Goal: Find contact information: Find contact information

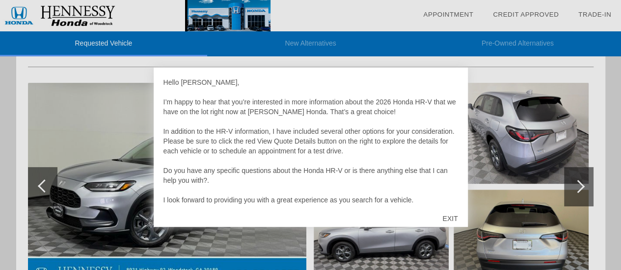
scroll to position [20, 0]
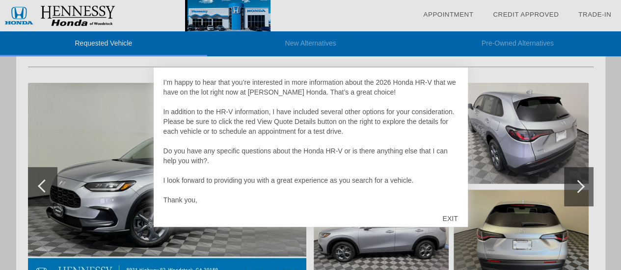
click at [454, 218] on div "EXIT" at bounding box center [449, 218] width 35 height 29
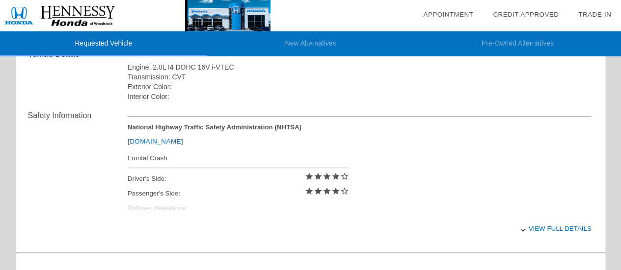
scroll to position [352, 0]
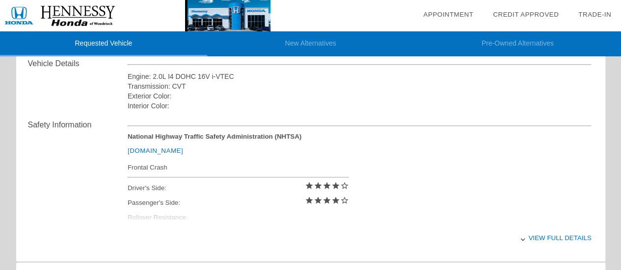
click at [555, 236] on div "View full details" at bounding box center [360, 238] width 464 height 24
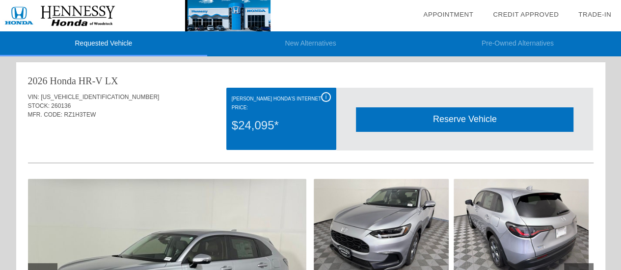
scroll to position [0, 0]
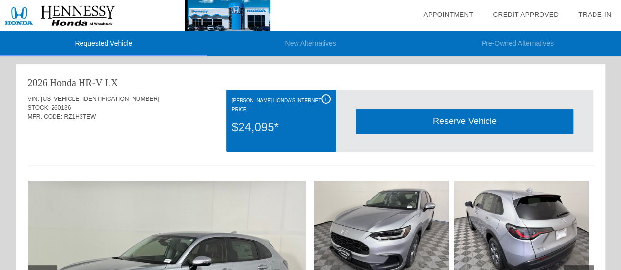
click at [324, 97] on div "i" at bounding box center [326, 99] width 10 height 10
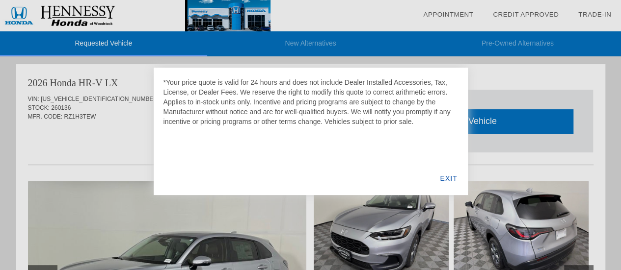
click at [451, 175] on div "EXIT" at bounding box center [448, 178] width 38 height 33
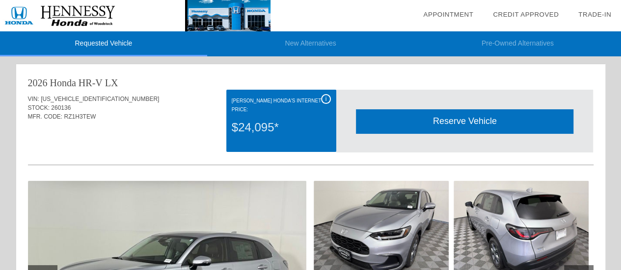
click at [323, 99] on div "i" at bounding box center [326, 99] width 10 height 10
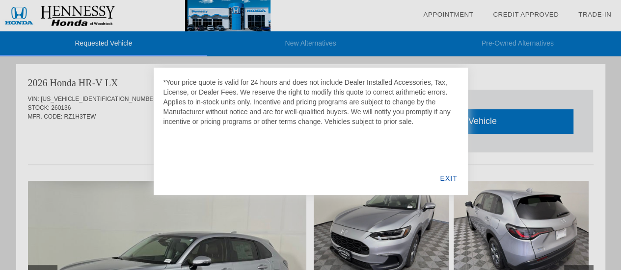
click at [447, 178] on div "EXIT" at bounding box center [448, 178] width 38 height 33
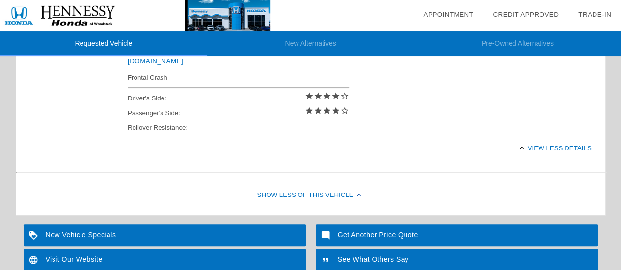
scroll to position [491, 0]
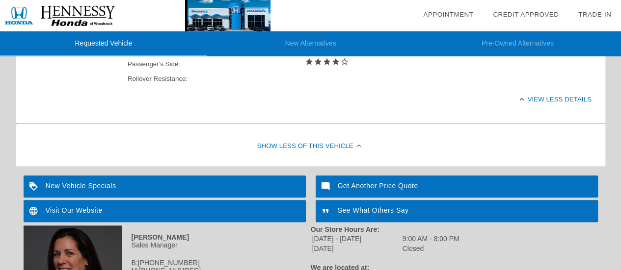
click at [108, 186] on div "New Vehicle Specials" at bounding box center [165, 187] width 282 height 22
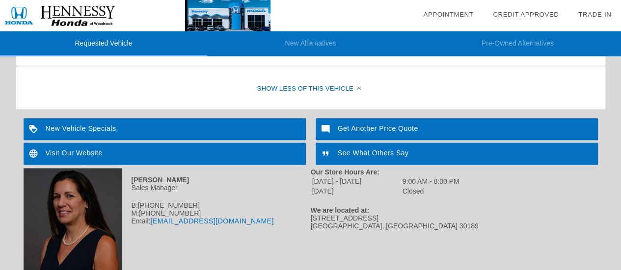
scroll to position [597, 0]
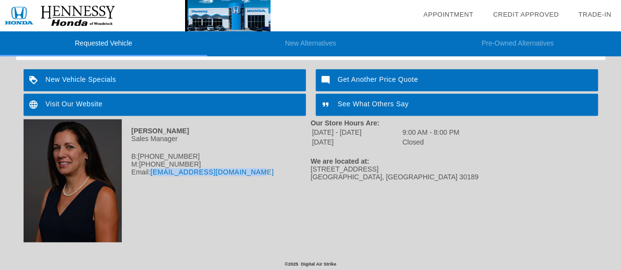
drag, startPoint x: 152, startPoint y: 171, endPoint x: 252, endPoint y: 183, distance: 101.4
click at [252, 183] on div "[PERSON_NAME] Sales Manager B: [PHONE_NUMBER] M: [PHONE_NUMBER] Email: [EMAIL_A…" at bounding box center [167, 180] width 287 height 123
click at [200, 170] on link "[EMAIL_ADDRESS][DOMAIN_NAME]" at bounding box center [211, 172] width 123 height 8
copy link "[EMAIL_ADDRESS][DOMAIN_NAME]"
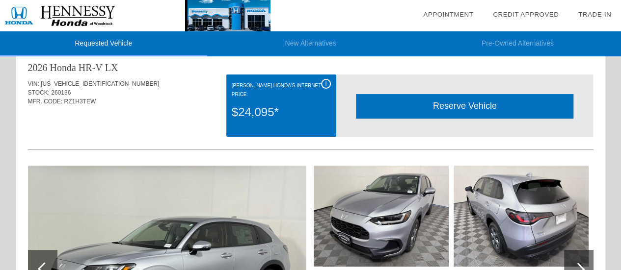
scroll to position [0, 0]
